Goal: Task Accomplishment & Management: Manage account settings

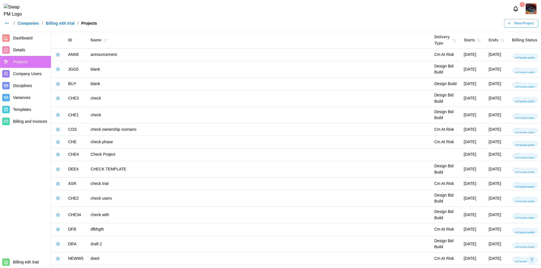
scroll to position [651, 0]
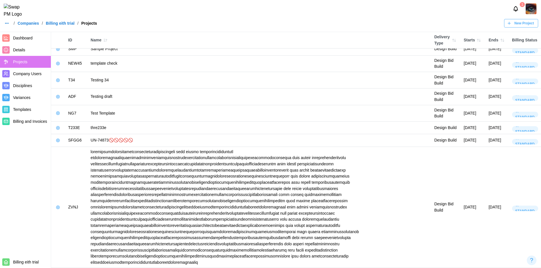
click at [514, 25] on div "New Project" at bounding box center [520, 23] width 27 height 8
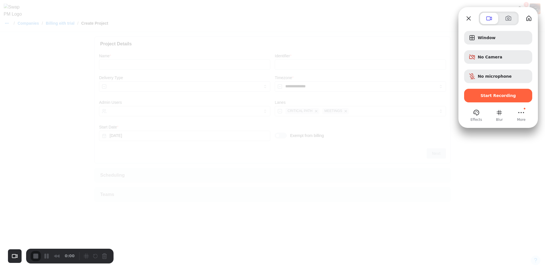
click at [506, 86] on div "Window No Camera No microphone Start Recording" at bounding box center [498, 67] width 68 height 72
click at [501, 94] on span "Start Recording" at bounding box center [499, 95] width 36 height 5
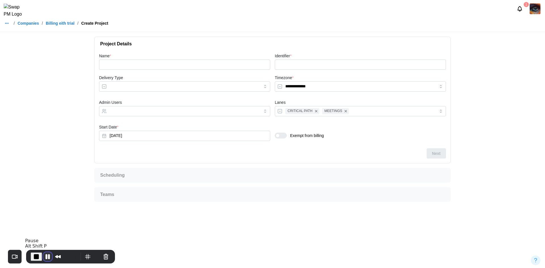
click at [47, 256] on button "Pause Recording" at bounding box center [47, 257] width 9 height 9
click at [49, 262] on div "0:00" at bounding box center [70, 257] width 89 height 14
click at [48, 260] on button "Play Recording" at bounding box center [46, 257] width 11 height 9
click at [50, 254] on button "Pause Recording" at bounding box center [47, 257] width 9 height 9
click at [50, 254] on button "Play Recording" at bounding box center [46, 257] width 11 height 9
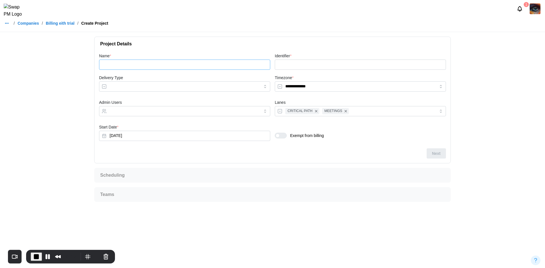
click at [224, 64] on input "Name *" at bounding box center [184, 65] width 171 height 10
type input "*"
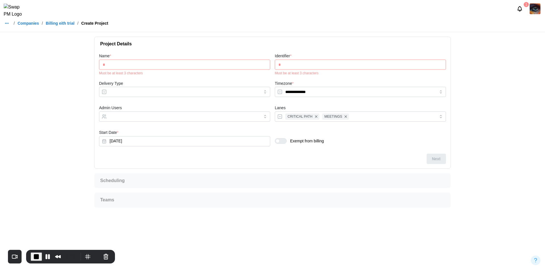
type input "**"
type input "***"
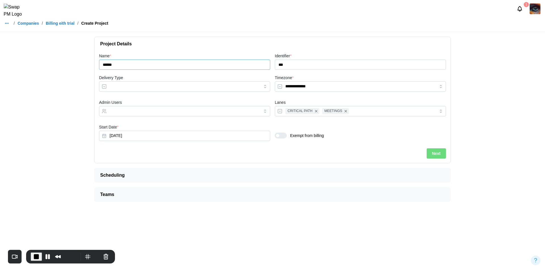
type input "******"
click at [218, 83] on input "Delivery Type" at bounding box center [184, 87] width 171 height 10
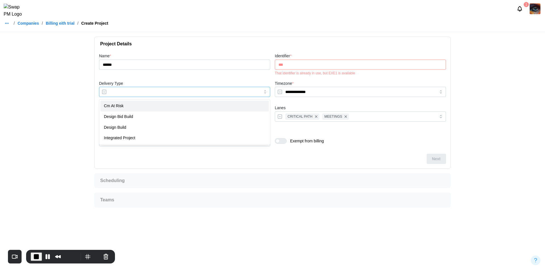
type input "**********"
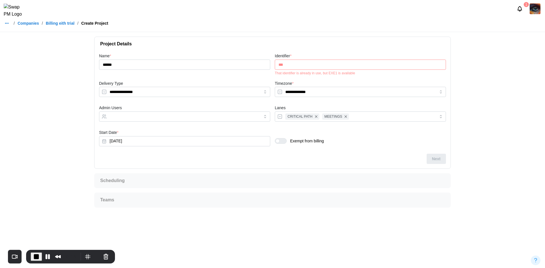
click at [295, 65] on input "***" at bounding box center [360, 65] width 171 height 10
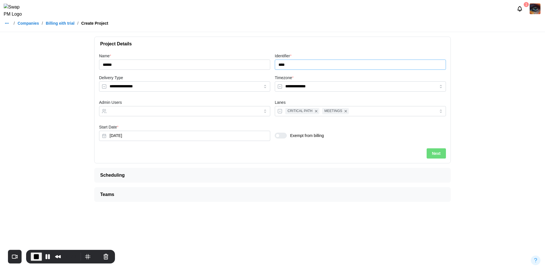
type input "****"
click at [282, 136] on div at bounding box center [283, 135] width 7 height 5
click at [168, 162] on button "Exemption Until" at bounding box center [184, 160] width 171 height 10
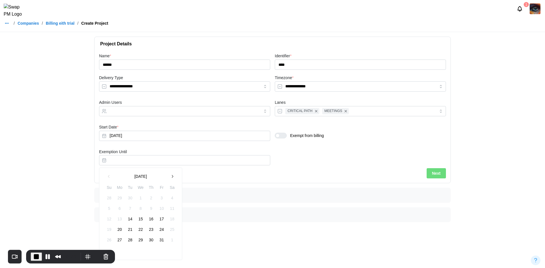
click at [128, 221] on button "14" at bounding box center [130, 219] width 10 height 10
click at [444, 175] on button "Next" at bounding box center [436, 173] width 19 height 10
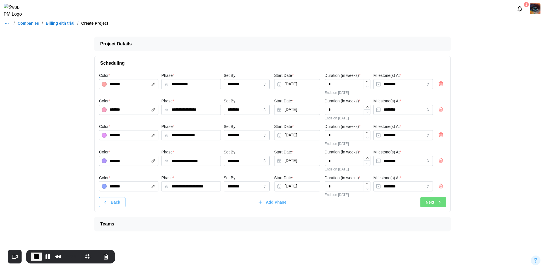
click at [432, 202] on span "Next" at bounding box center [430, 203] width 9 height 10
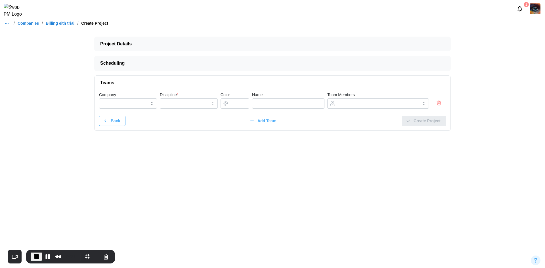
click at [440, 104] on icon "button" at bounding box center [440, 103] width 0 height 1
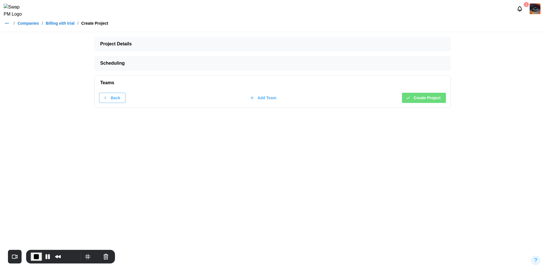
click at [427, 96] on span "Create Project" at bounding box center [427, 98] width 27 height 10
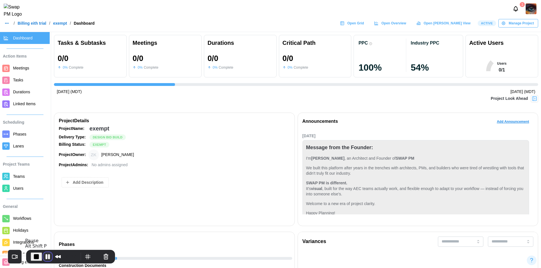
click at [45, 259] on button "Pause Recording" at bounding box center [47, 257] width 9 height 9
click at [524, 26] on span "Manage Project" at bounding box center [521, 23] width 25 height 8
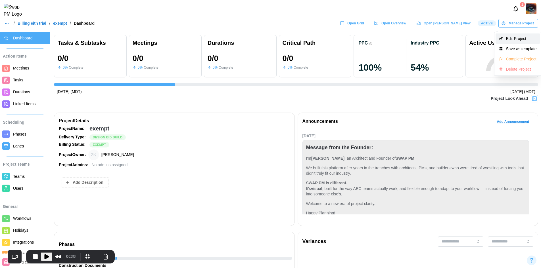
click at [518, 39] on div "Edit Project" at bounding box center [521, 38] width 31 height 5
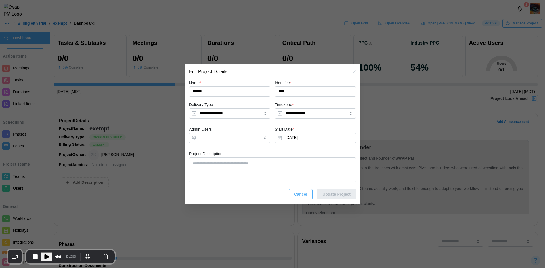
click at [356, 70] on icon "button" at bounding box center [354, 72] width 5 height 5
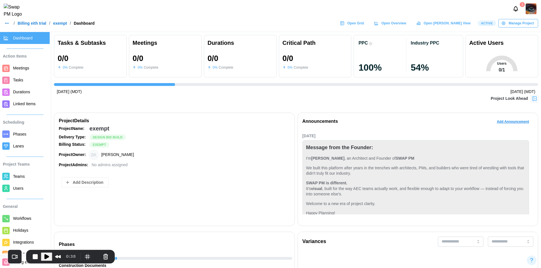
click at [28, 25] on link "Billing eith trial" at bounding box center [32, 23] width 29 height 4
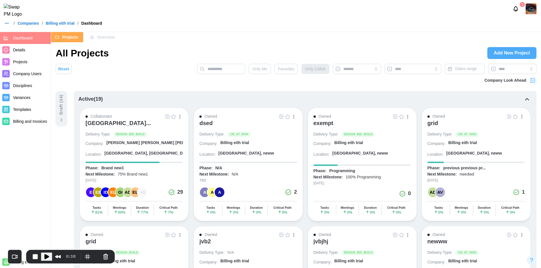
click at [42, 258] on button "Play Recording" at bounding box center [46, 257] width 11 height 9
click at [46, 257] on button "Pause Recording" at bounding box center [47, 257] width 9 height 9
click at [329, 122] on div "exempt" at bounding box center [324, 123] width 20 height 7
click at [20, 65] on span "Projects" at bounding box center [31, 62] width 36 height 7
click at [43, 257] on span "Play Recording" at bounding box center [46, 256] width 7 height 7
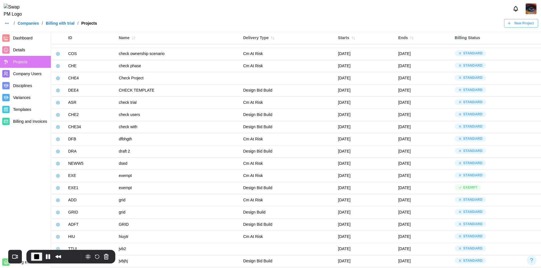
scroll to position [98, 0]
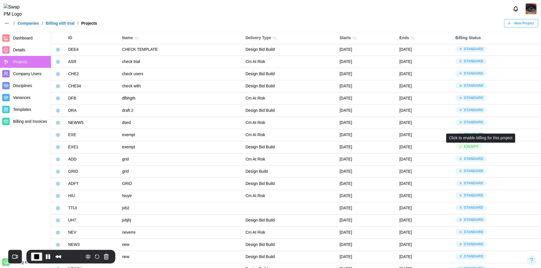
click at [478, 147] on div "Exempt" at bounding box center [471, 146] width 14 height 5
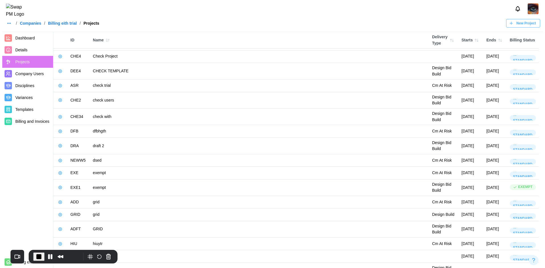
scroll to position [122, 0]
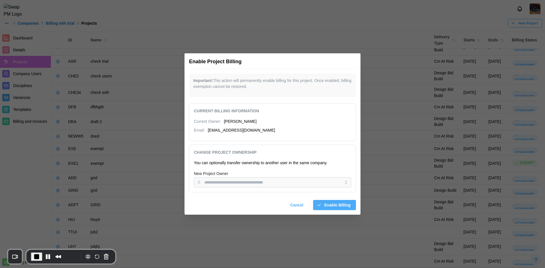
click at [228, 182] on input "New Project Owner" at bounding box center [272, 183] width 157 height 10
click at [228, 184] on input "New Project Owner" at bounding box center [272, 183] width 157 height 10
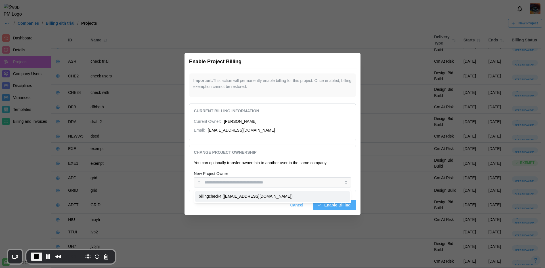
type input "**********"
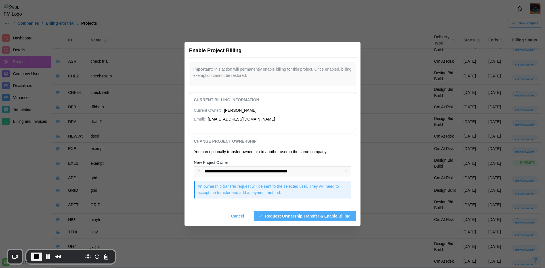
click at [287, 215] on span "Request Ownership Transfer & Enable Billing" at bounding box center [308, 217] width 86 height 10
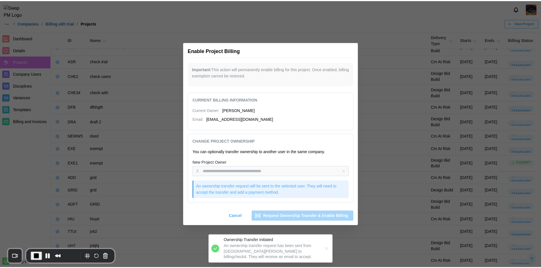
scroll to position [98, 0]
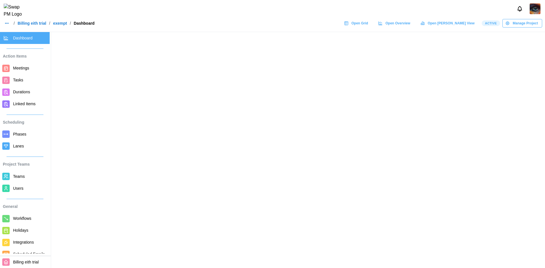
click at [28, 190] on span "Users" at bounding box center [30, 188] width 34 height 7
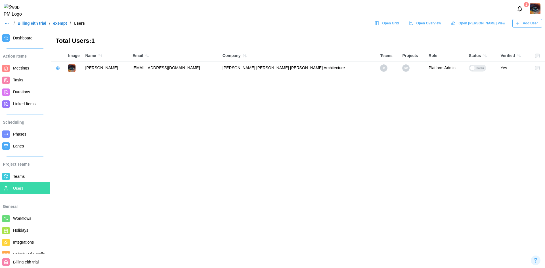
click at [517, 26] on icon "button" at bounding box center [518, 23] width 5 height 5
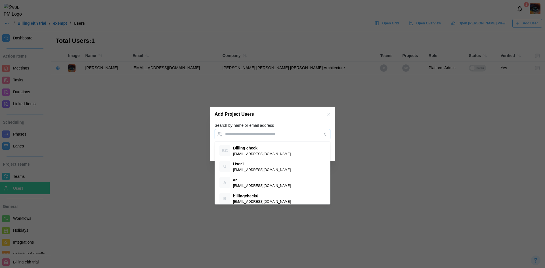
click at [247, 137] on div at bounding box center [267, 135] width 86 height 10
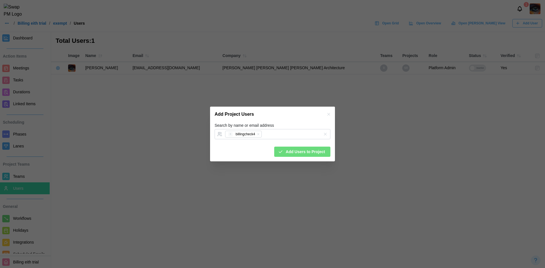
click at [289, 126] on div "Search by name or email address B billingcheck4" at bounding box center [273, 130] width 116 height 17
drag, startPoint x: 296, startPoint y: 153, endPoint x: 331, endPoint y: 142, distance: 36.8
click at [296, 153] on span "Add Users to Project" at bounding box center [305, 152] width 39 height 10
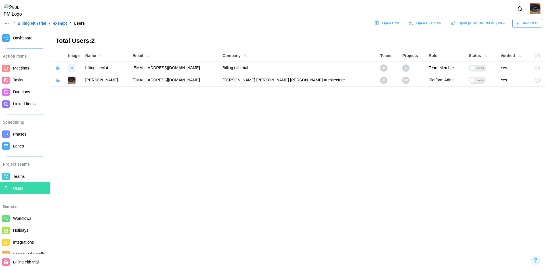
click at [57, 70] on icon "button" at bounding box center [58, 68] width 5 height 5
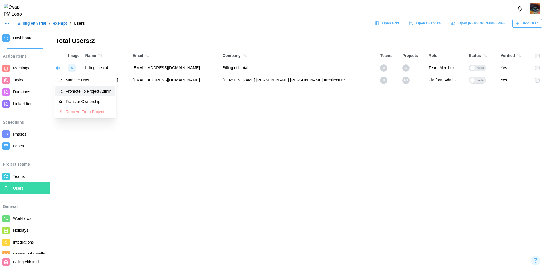
click at [74, 91] on div "Promote To Project Admin" at bounding box center [89, 91] width 46 height 5
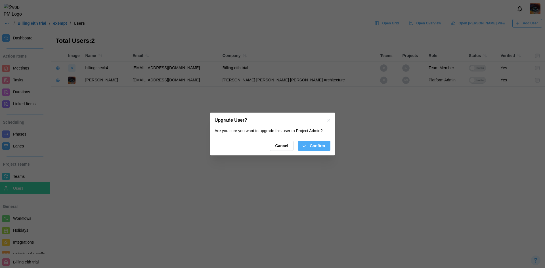
click at [324, 145] on span "Confirm" at bounding box center [317, 146] width 15 height 10
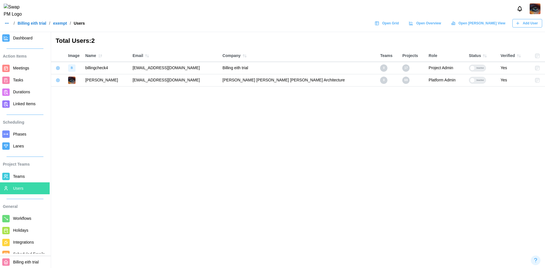
click at [470, 67] on div at bounding box center [472, 68] width 5 height 5
